Goal: Task Accomplishment & Management: Manage account settings

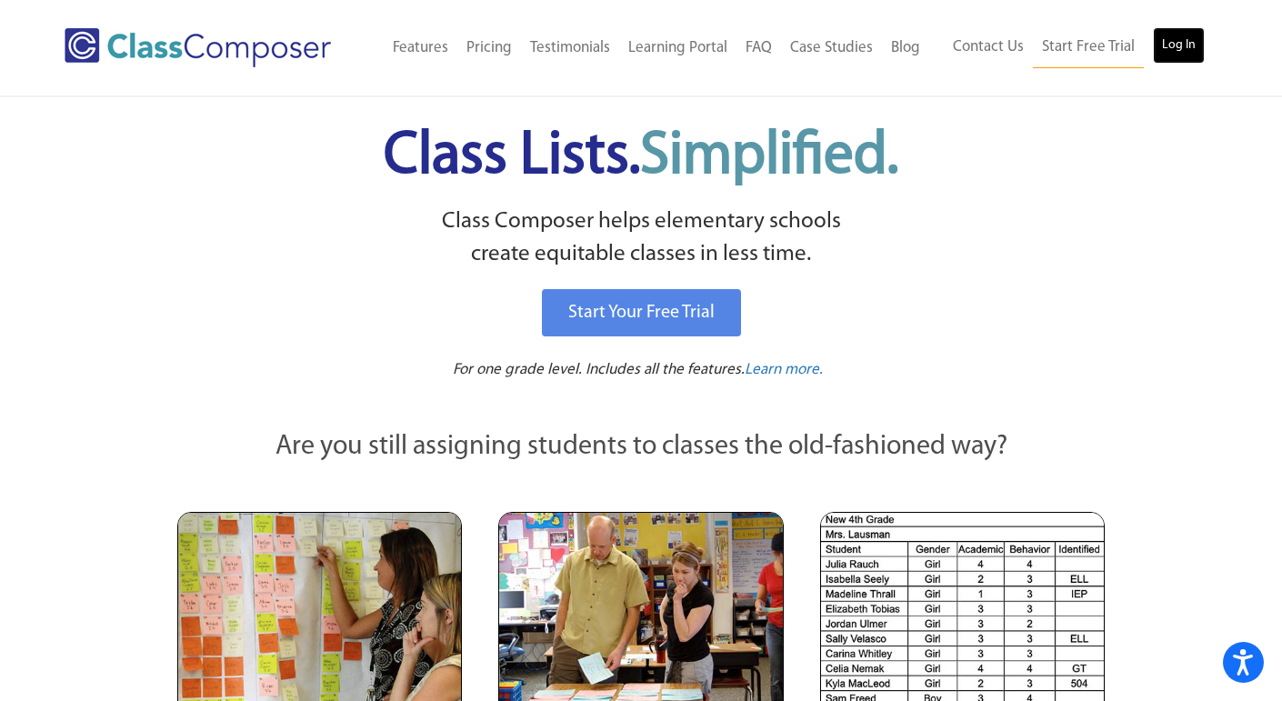
click at [1187, 45] on link "Log In" at bounding box center [1179, 45] width 52 height 36
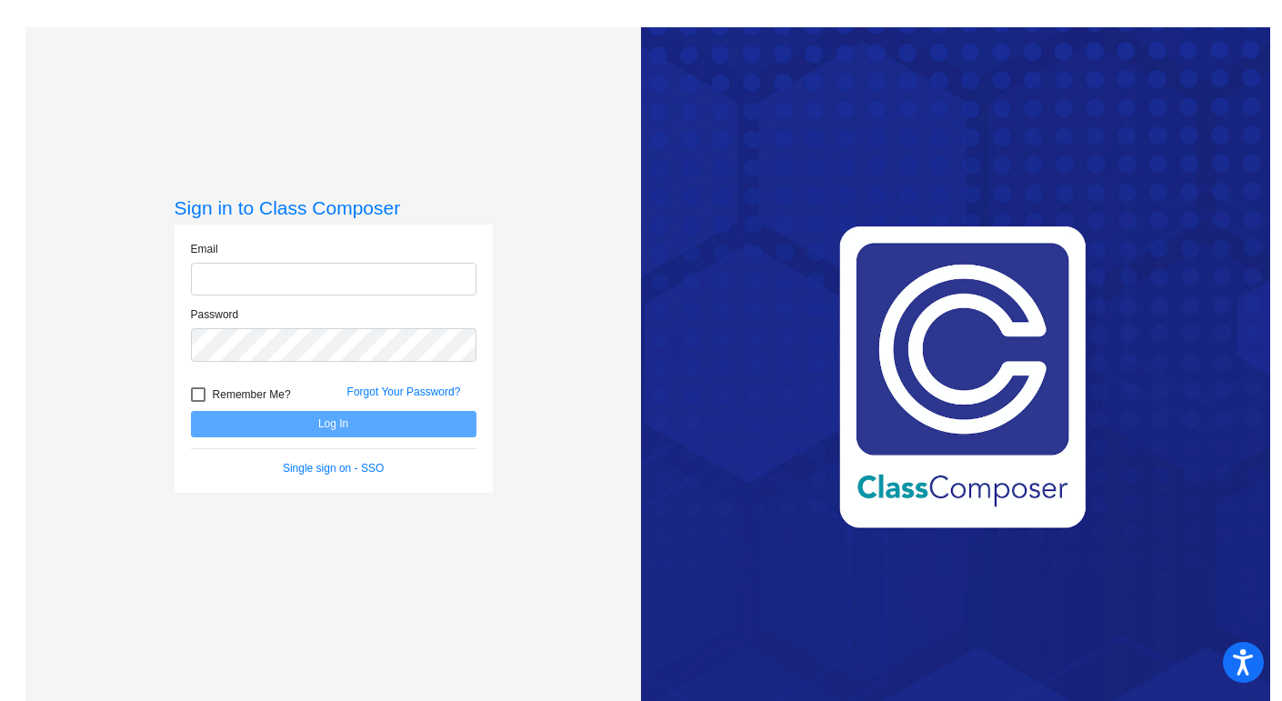
type input "[EMAIL_ADDRESS][DOMAIN_NAME]"
click at [345, 420] on button "Log In" at bounding box center [333, 424] width 285 height 26
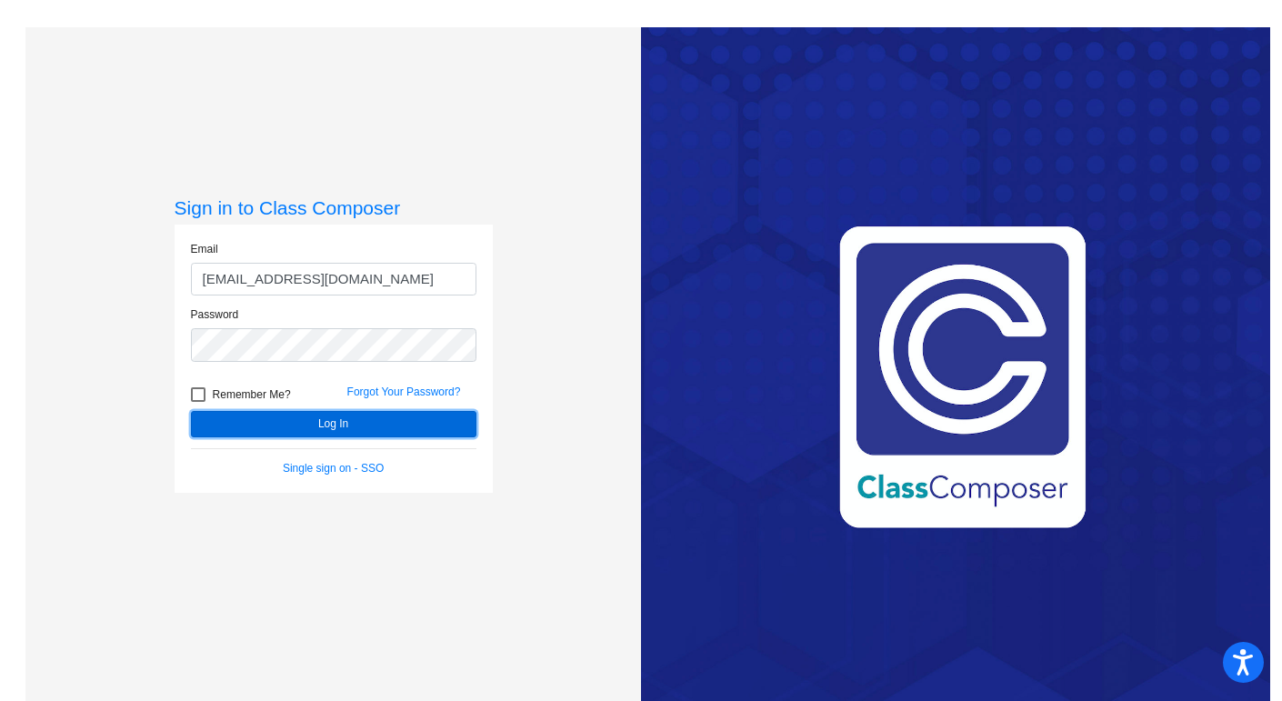
click at [338, 425] on button "Log In" at bounding box center [333, 424] width 285 height 26
